Goal: Task Accomplishment & Management: Manage account settings

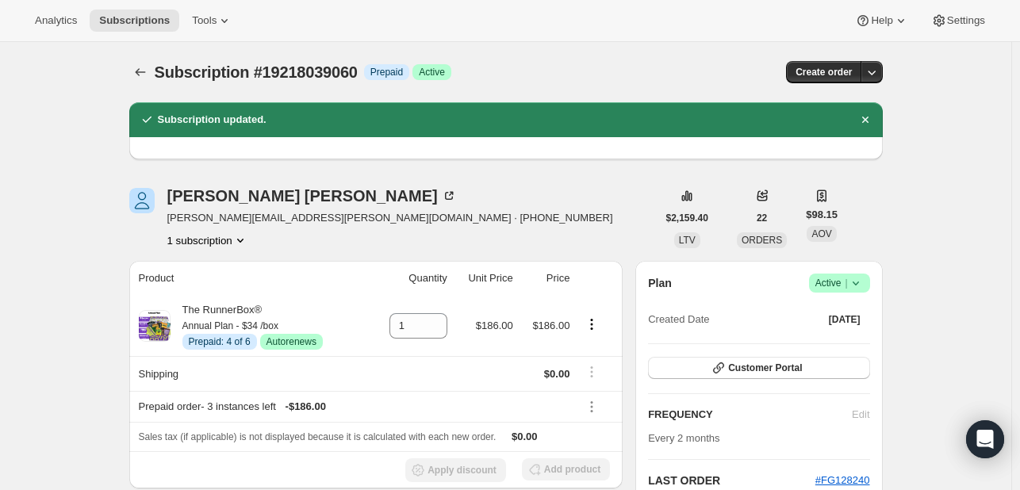
scroll to position [197, 0]
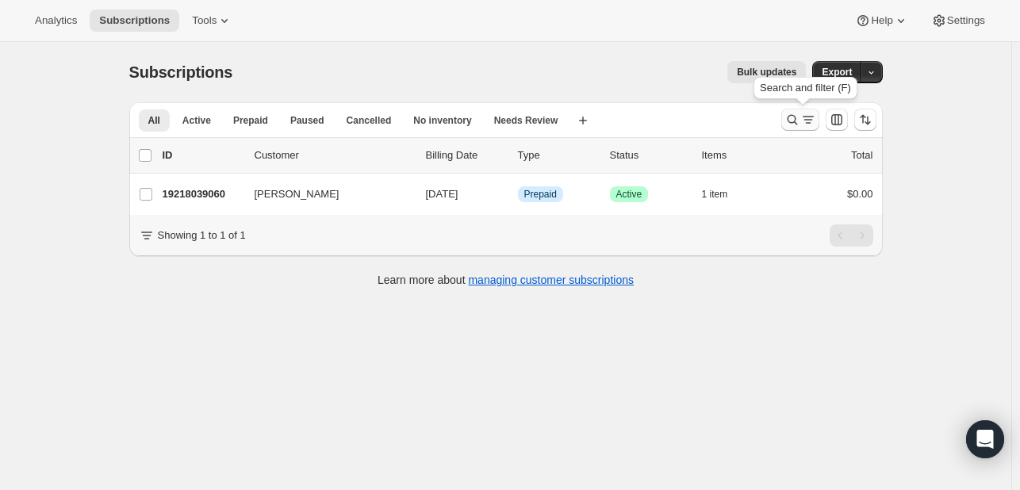
click at [795, 118] on icon "Search and filter results" at bounding box center [792, 120] width 16 height 16
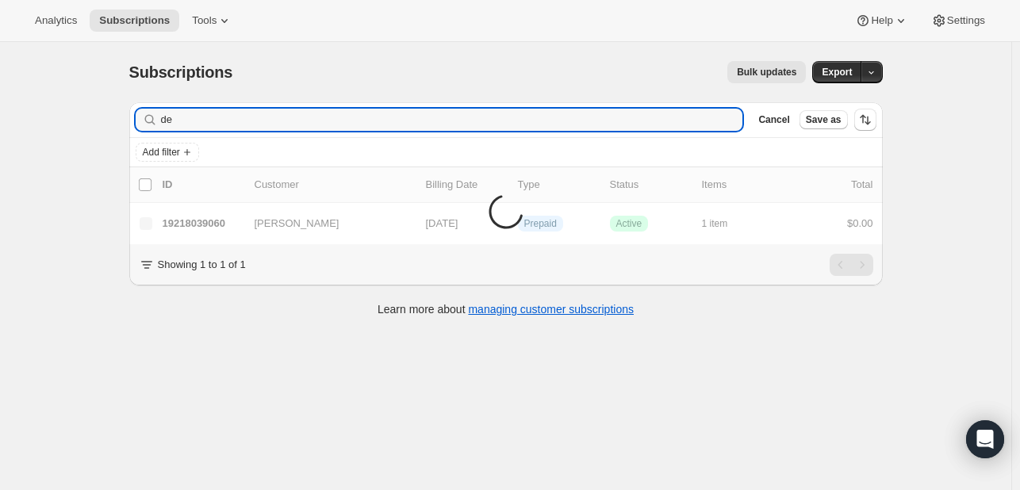
type input "d"
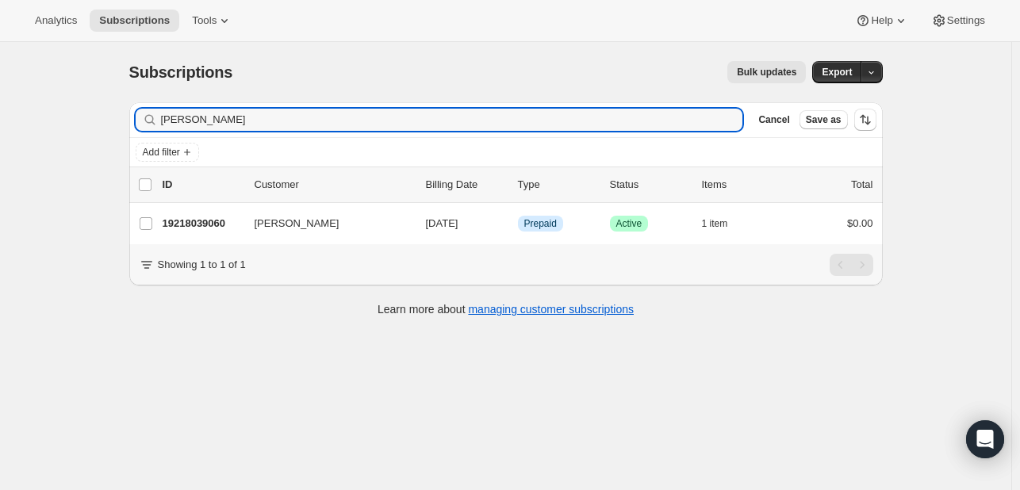
type input "[PERSON_NAME]"
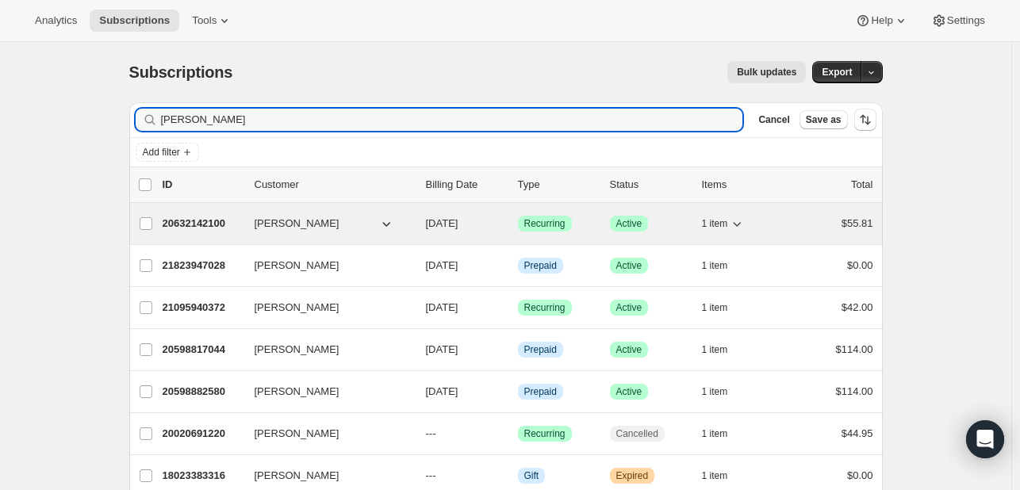
click at [576, 224] on div "Success Recurring" at bounding box center [557, 224] width 79 height 16
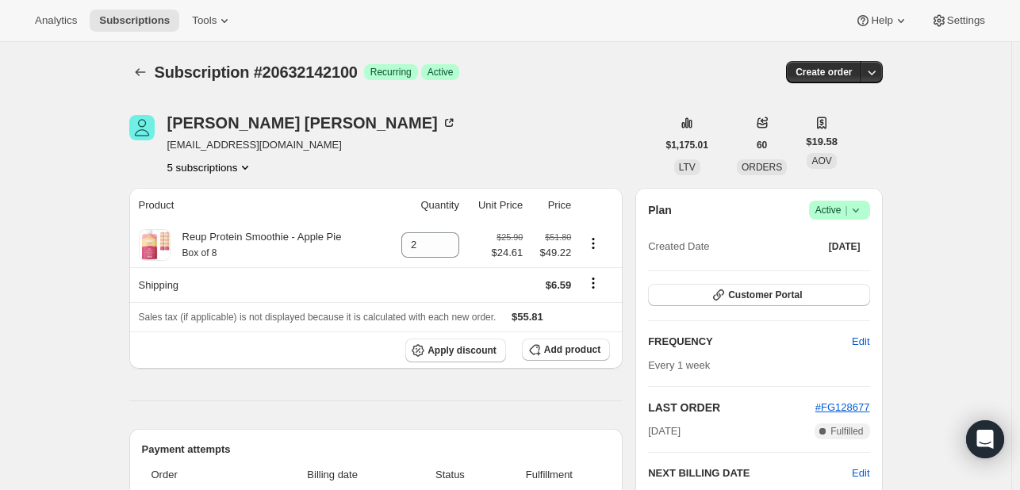
click at [863, 205] on icon at bounding box center [856, 210] width 16 height 16
click at [818, 254] on ul "Pause subscription Cancel subscription" at bounding box center [844, 254] width 99 height 52
click at [818, 256] on button "Cancel subscription" at bounding box center [844, 267] width 99 height 25
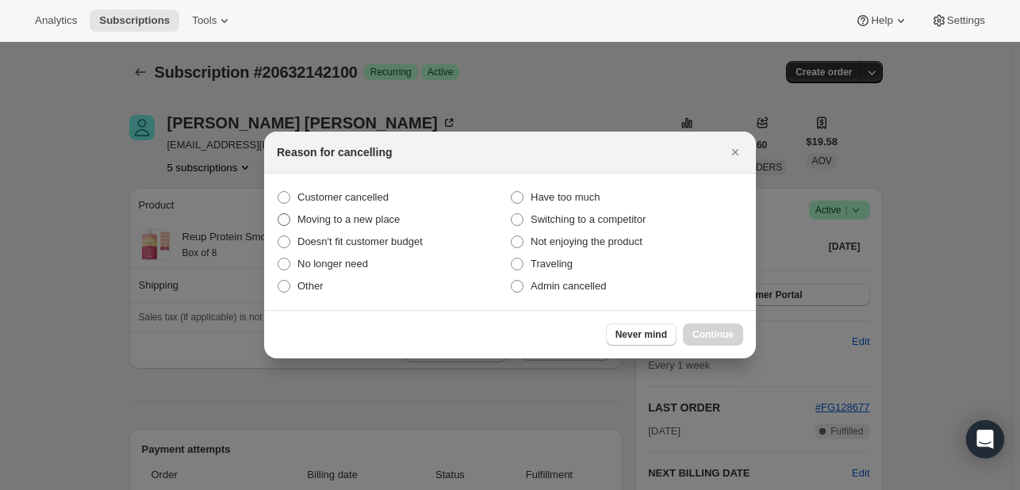
click at [357, 209] on label "Moving to a new place" at bounding box center [393, 220] width 233 height 22
click at [278, 213] on input "Moving to a new place" at bounding box center [278, 213] width 1 height 1
radio input "true"
click at [573, 287] on span "Admin cancelled" at bounding box center [567, 286] width 75 height 12
click at [511, 281] on input "Admin cancelled" at bounding box center [511, 280] width 1 height 1
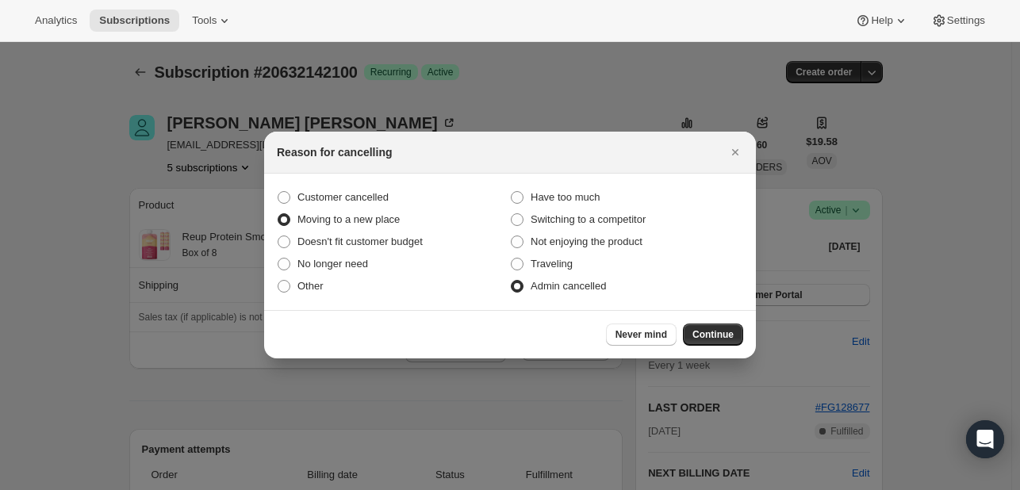
radio input "true"
radio input "false"
click at [703, 324] on button "Continue" at bounding box center [713, 335] width 60 height 22
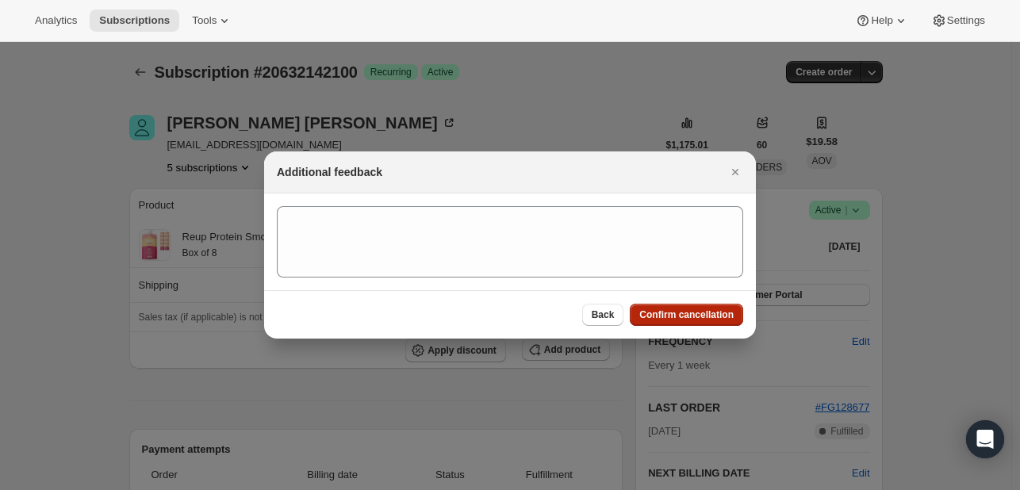
click at [703, 320] on span "Confirm cancellation" at bounding box center [686, 314] width 94 height 13
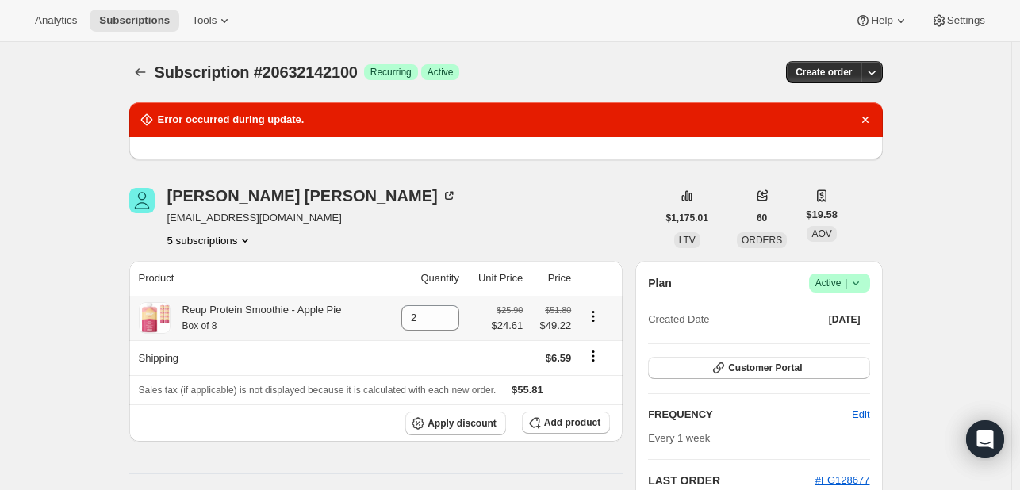
click at [847, 284] on span "|" at bounding box center [846, 283] width 2 height 13
click at [831, 327] on ul "Pause subscription Cancel subscription" at bounding box center [844, 327] width 99 height 52
click at [816, 338] on span "Cancel subscription" at bounding box center [844, 341] width 90 height 12
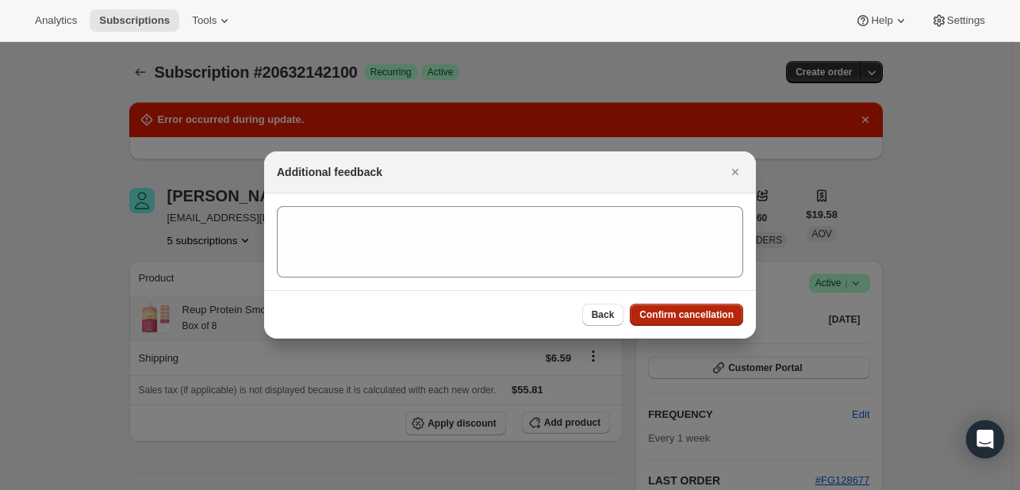
click at [670, 318] on span "Confirm cancellation" at bounding box center [686, 314] width 94 height 13
